Goal: Find specific page/section

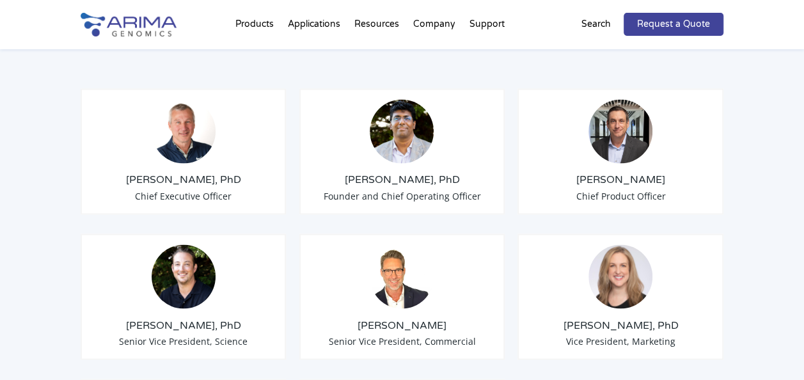
scroll to position [1005, 0]
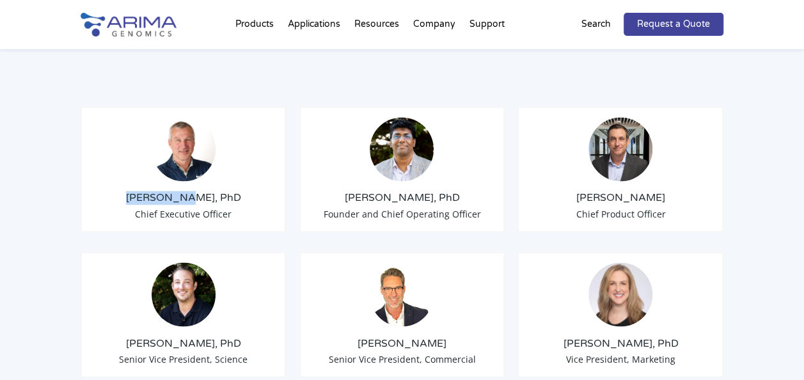
drag, startPoint x: 145, startPoint y: 163, endPoint x: 195, endPoint y: 163, distance: 50.6
click at [195, 191] on h3 "[PERSON_NAME], PhD" at bounding box center [184, 198] width 184 height 14
copy h3 "[PERSON_NAME]"
click at [381, 336] on h3 "[PERSON_NAME]" at bounding box center [402, 343] width 184 height 14
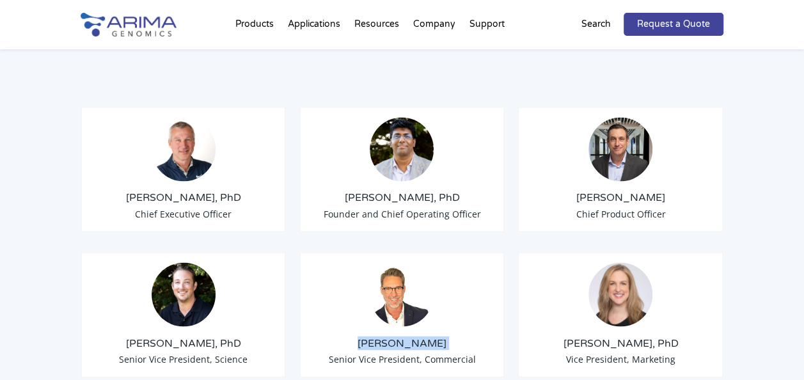
copy div "[PERSON_NAME]"
click at [435, 353] on span "Senior Vice President, Commercial" at bounding box center [401, 359] width 147 height 12
copy span "Commercial"
